Goal: Information Seeking & Learning: Learn about a topic

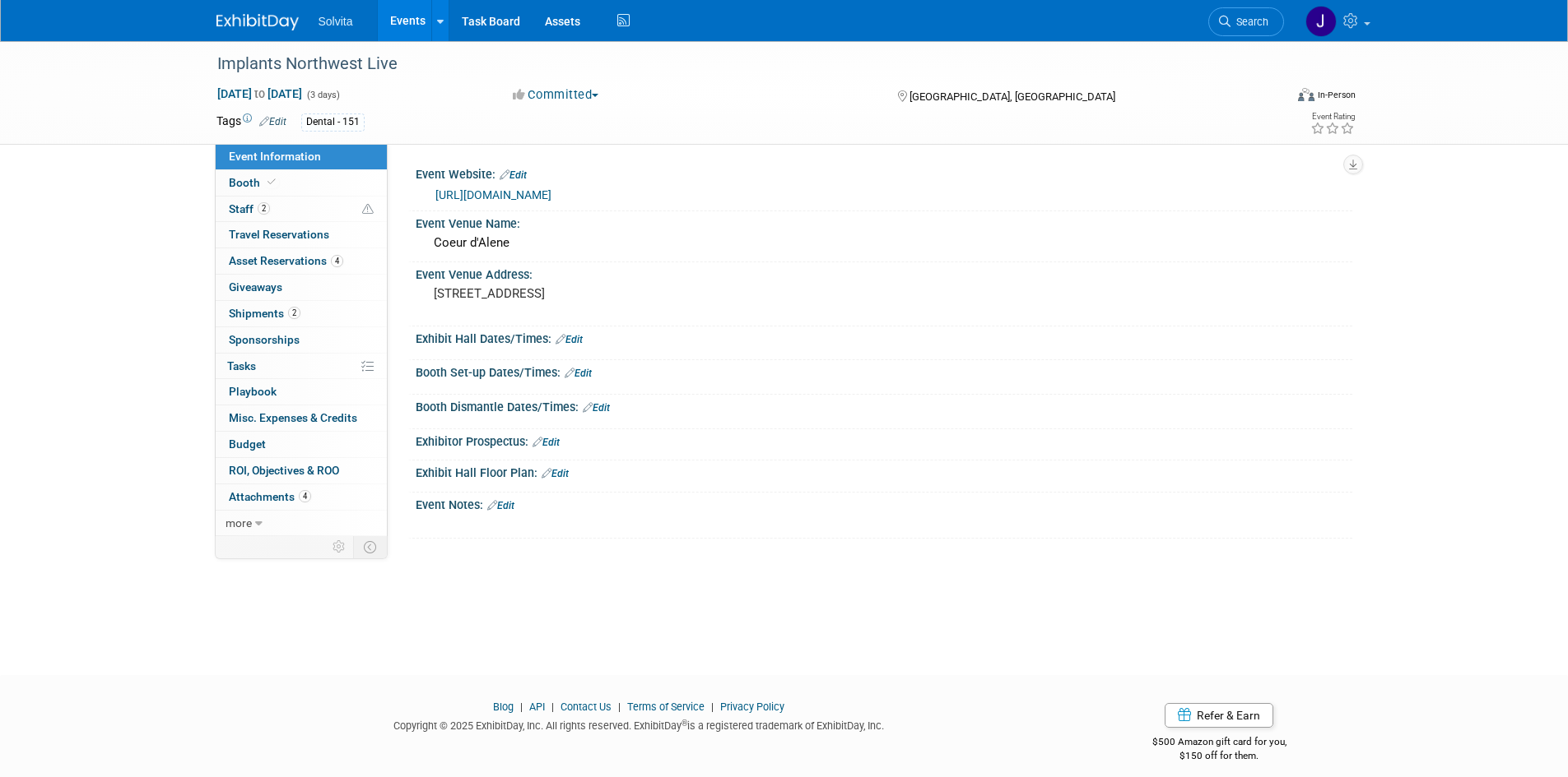
click at [256, 25] on img at bounding box center [258, 22] width 83 height 17
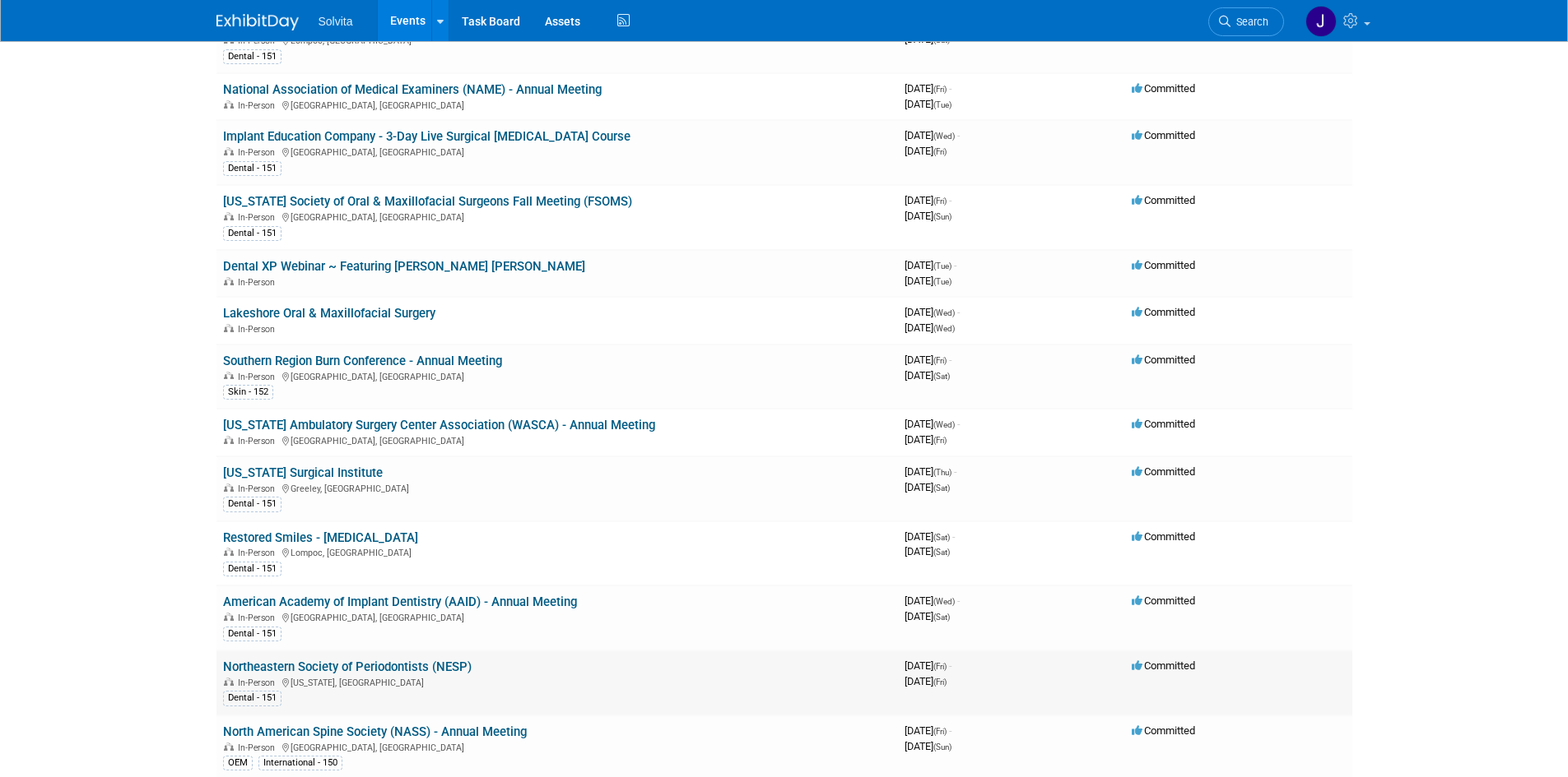
scroll to position [493, 0]
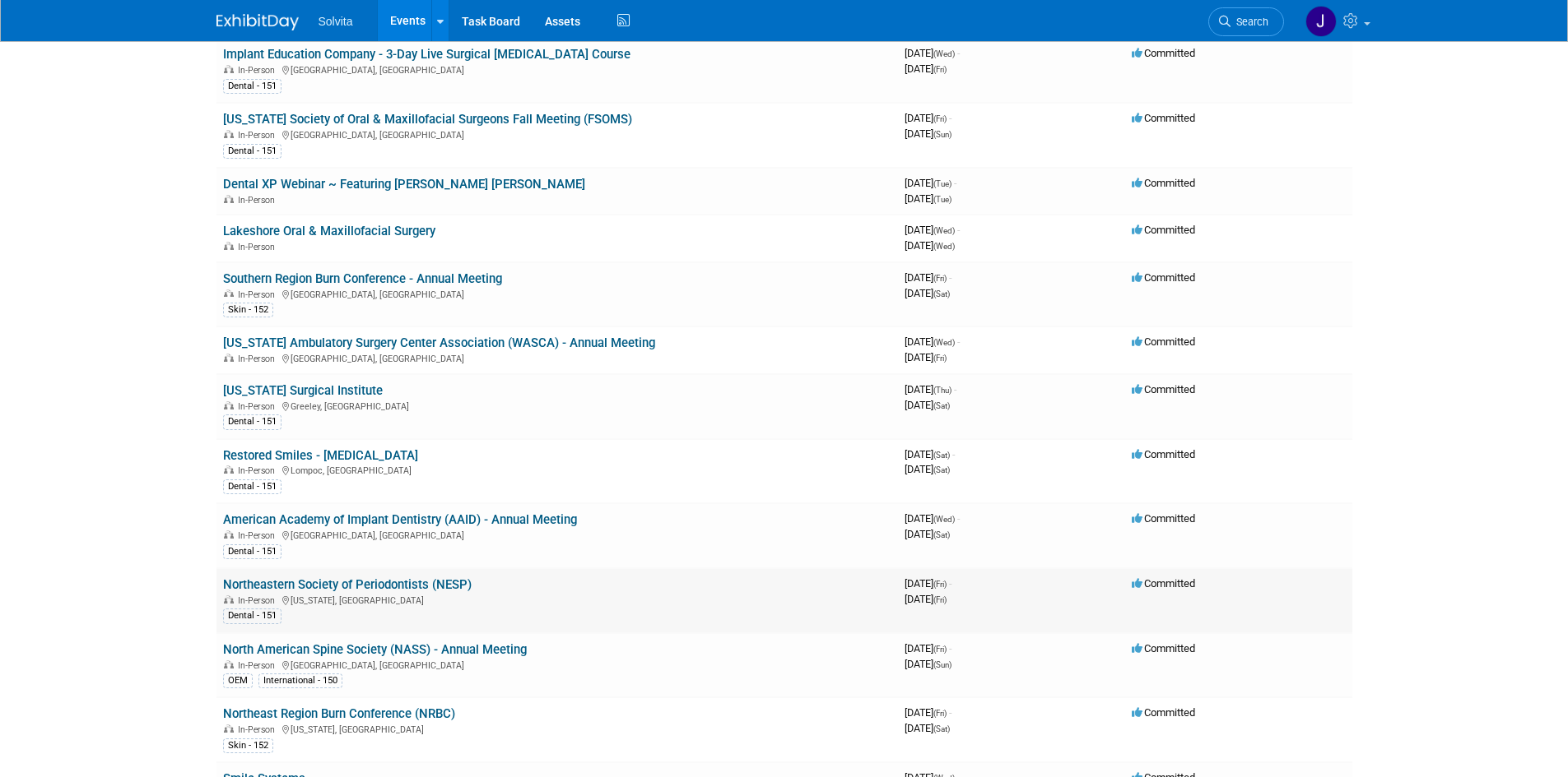
click at [332, 581] on link "Northeastern Society of Periodontists (NESP)" at bounding box center [347, 585] width 249 height 15
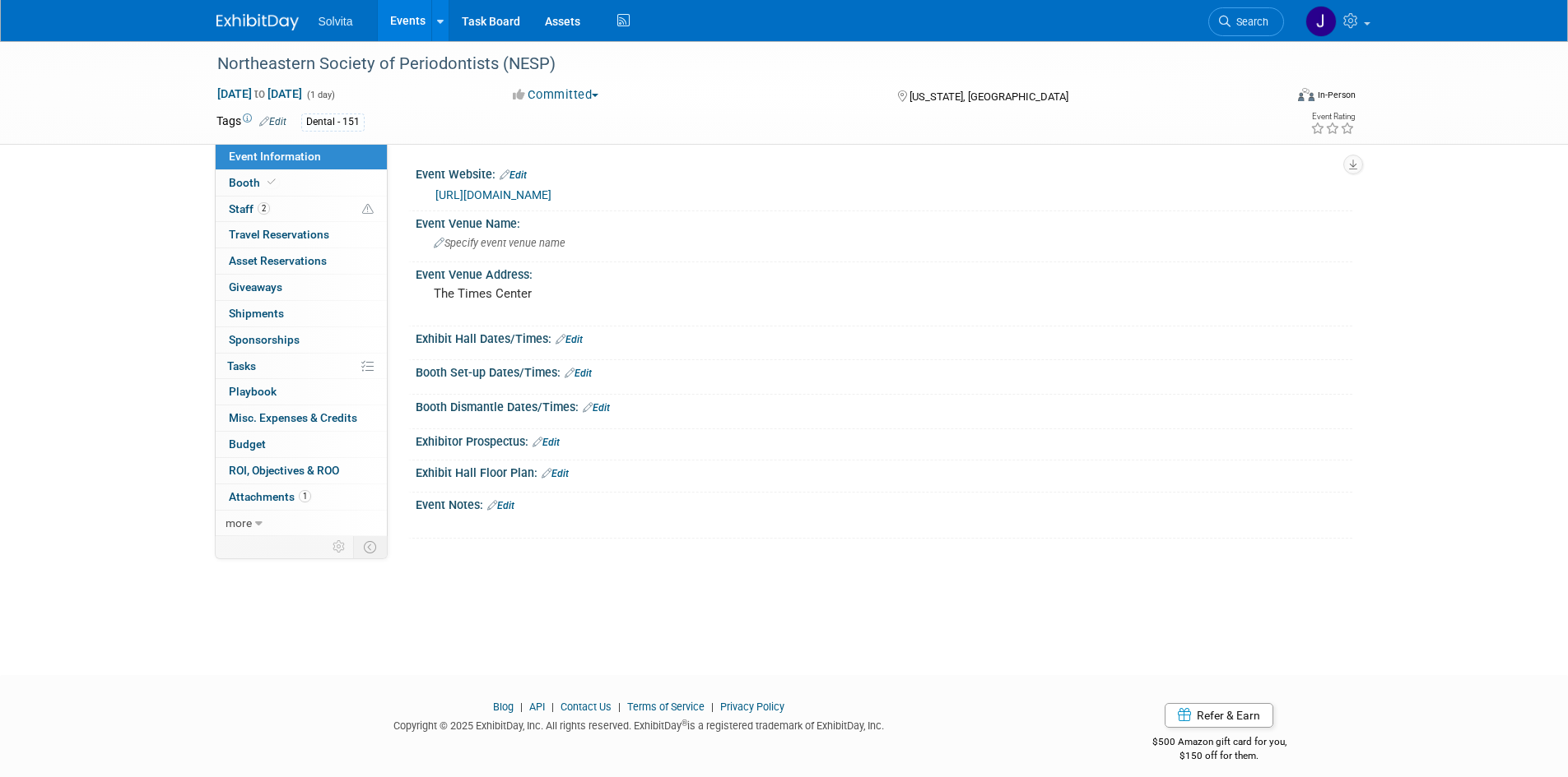
click at [544, 190] on link "https://www.nesp.org/meetings/future-meetings/" at bounding box center [493, 195] width 116 height 13
click at [245, 26] on img at bounding box center [258, 22] width 83 height 17
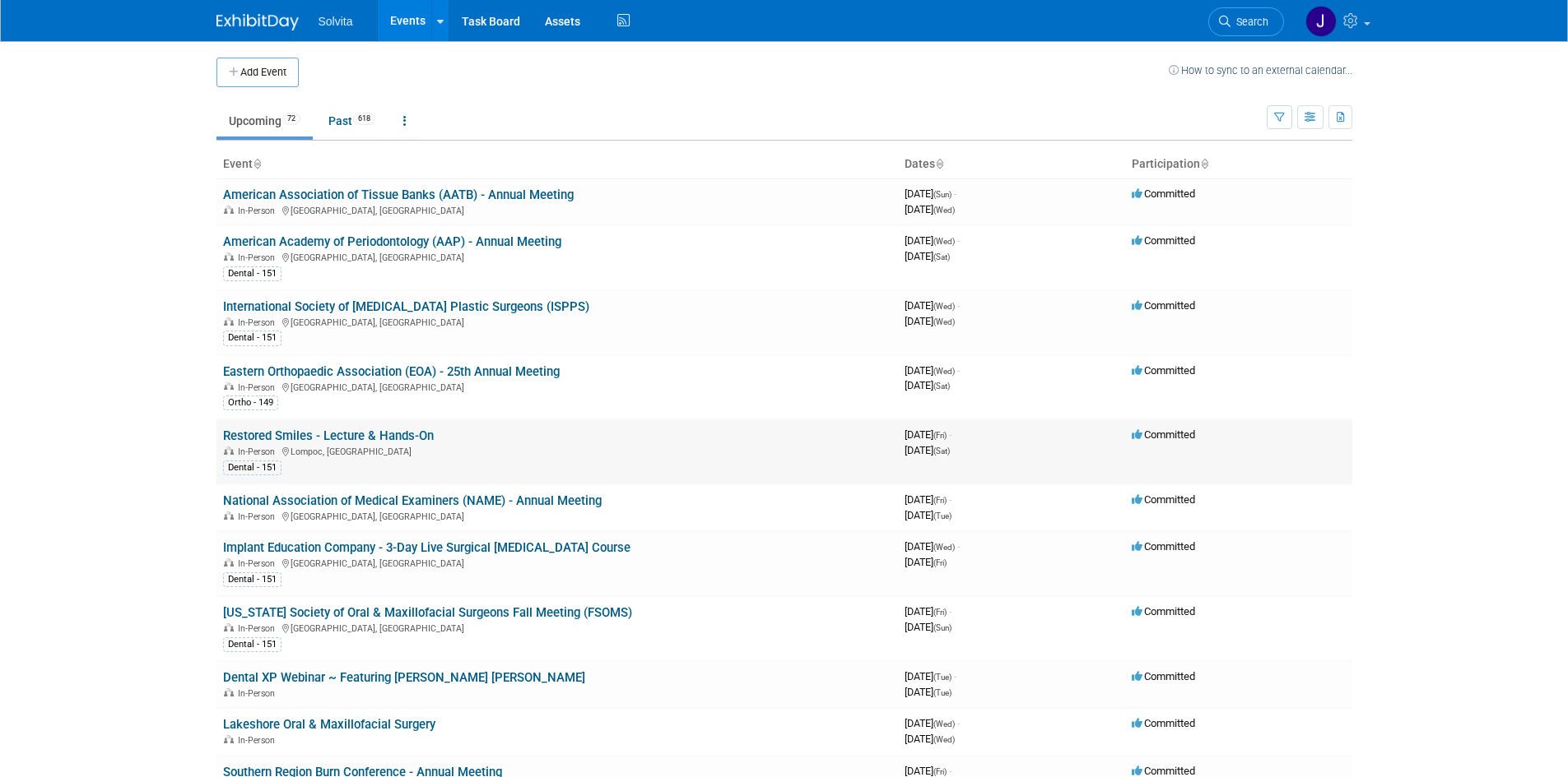
click at [325, 431] on link "Restored Smiles - Lecture & Hands-On" at bounding box center [328, 436] width 211 height 15
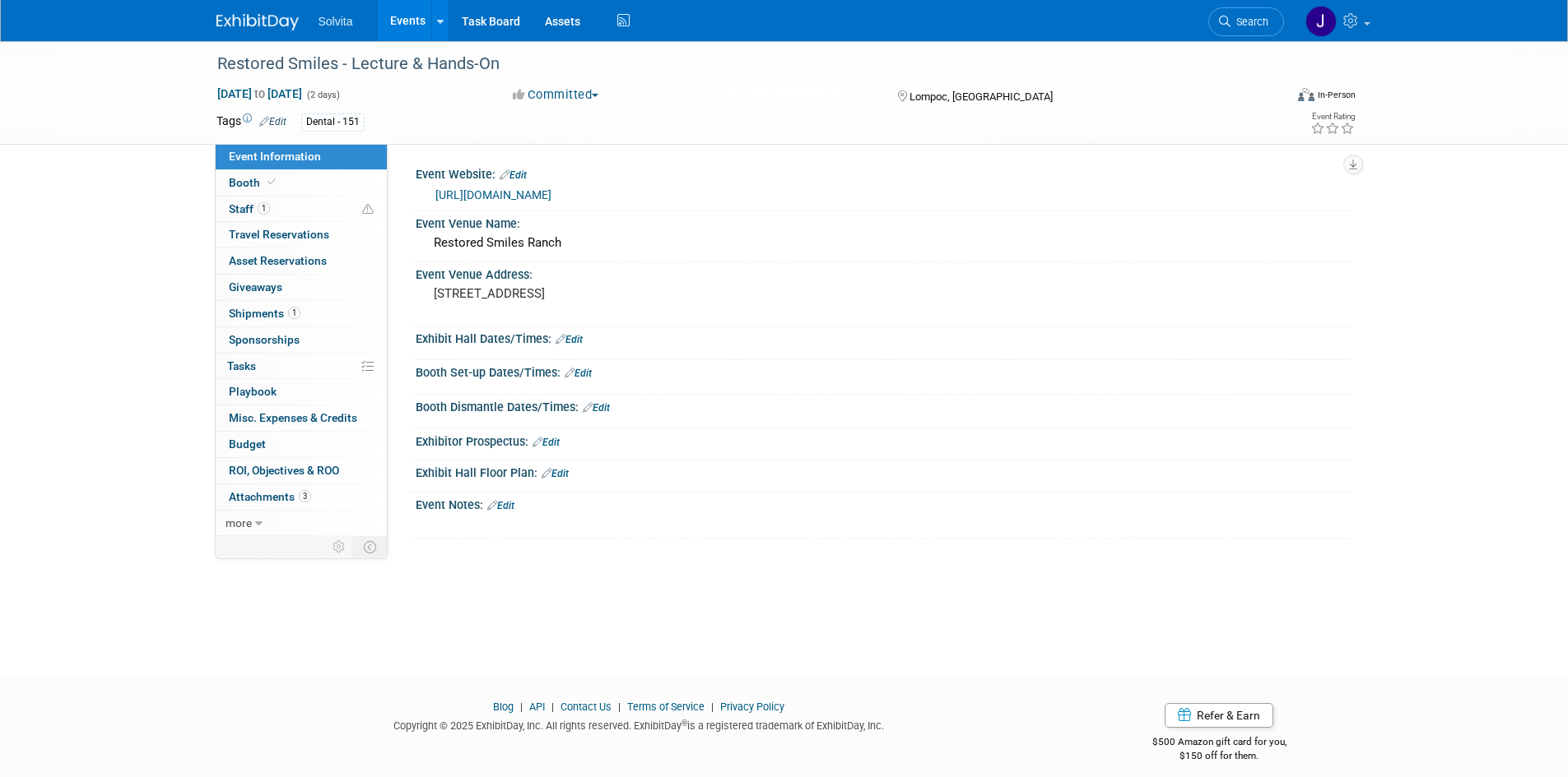
click at [530, 193] on link "[URL][DOMAIN_NAME]" at bounding box center [493, 195] width 116 height 13
